Goal: Task Accomplishment & Management: Manage account settings

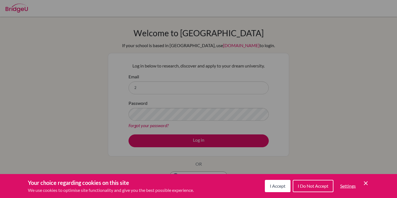
click at [282, 184] on span "I Accept" at bounding box center [278, 185] width 16 height 5
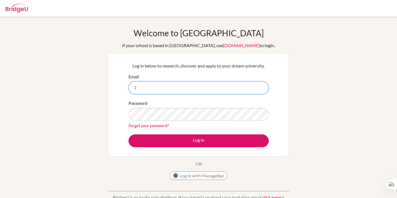
click at [189, 88] on input "2" at bounding box center [199, 87] width 140 height 13
type input "[EMAIL_ADDRESS][DOMAIN_NAME]"
click at [188, 87] on input "[EMAIL_ADDRESS][DOMAIN_NAME]" at bounding box center [199, 87] width 140 height 13
click at [186, 107] on div "Password Forgot your password?" at bounding box center [199, 114] width 140 height 29
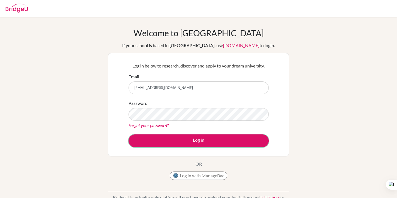
click at [190, 136] on button "Log in" at bounding box center [199, 140] width 140 height 13
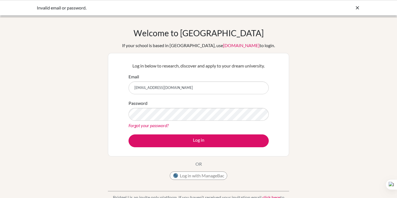
click at [392, 22] on div "Welcome to BridgeU If your school is based in China, use app.bridge-u.com.cn to…" at bounding box center [198, 119] width 397 height 205
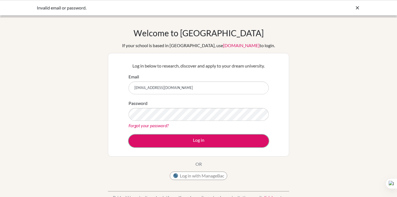
click at [190, 139] on button "Log in" at bounding box center [199, 140] width 140 height 13
